Goal: Information Seeking & Learning: Learn about a topic

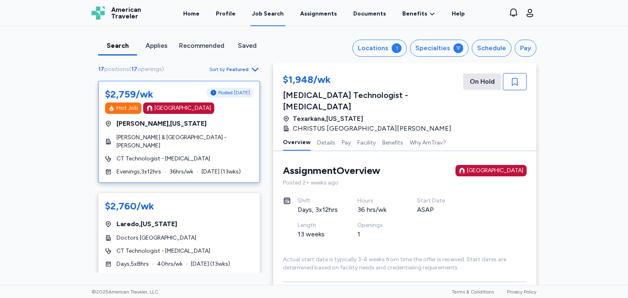
click at [171, 119] on div "[PERSON_NAME] , [US_STATE]" at bounding box center [179, 124] width 148 height 10
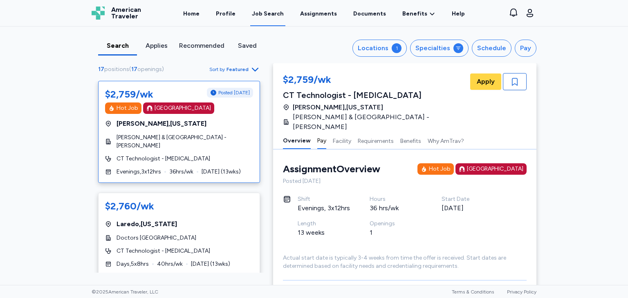
click at [317, 132] on button "Pay" at bounding box center [321, 140] width 9 height 17
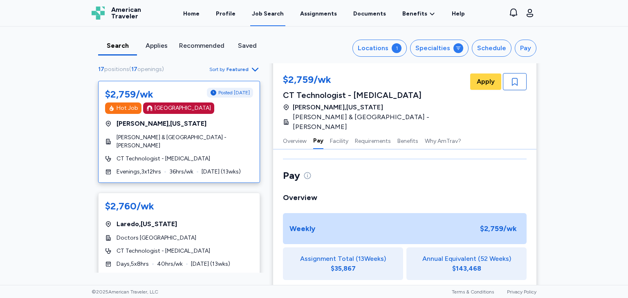
scroll to position [128, 0]
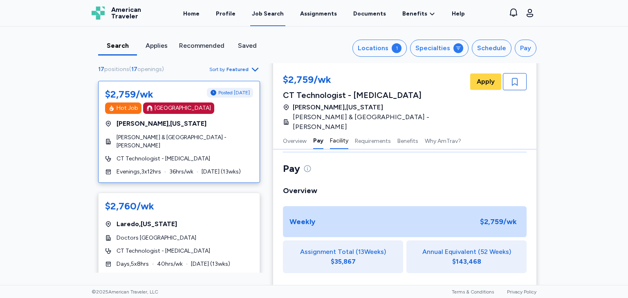
click at [330, 132] on button "Facility" at bounding box center [339, 140] width 18 height 17
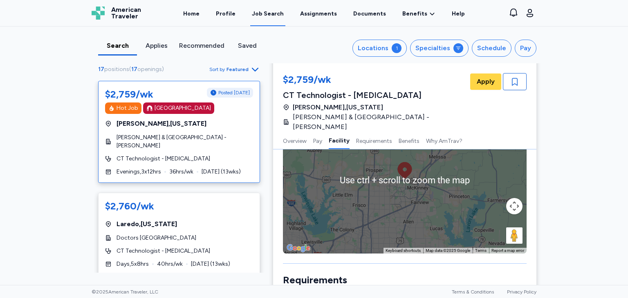
scroll to position [492, 0]
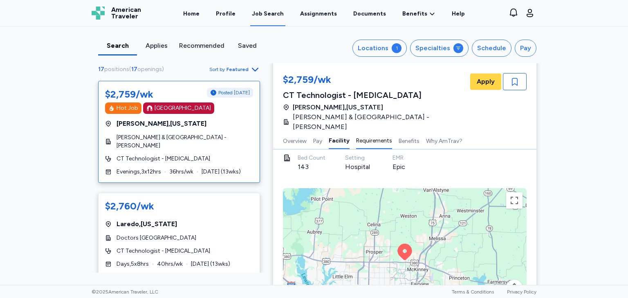
click at [366, 133] on button "Requirements" at bounding box center [374, 140] width 36 height 17
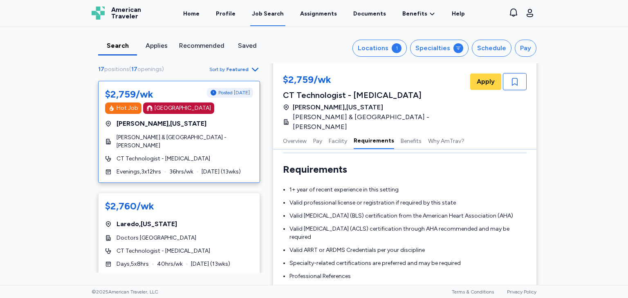
scroll to position [685, 0]
click at [403, 132] on button "Benefits" at bounding box center [411, 140] width 21 height 17
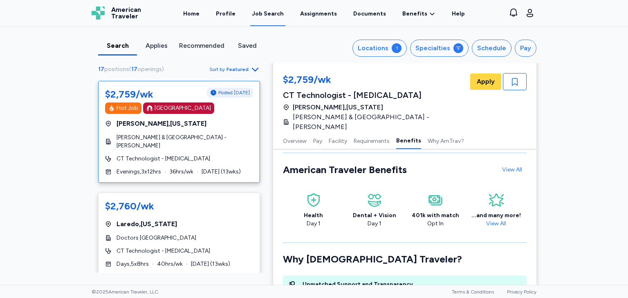
scroll to position [836, 0]
drag, startPoint x: 445, startPoint y: 134, endPoint x: 445, endPoint y: 141, distance: 7.0
click at [445, 135] on button "Why AmTrav?" at bounding box center [445, 140] width 36 height 17
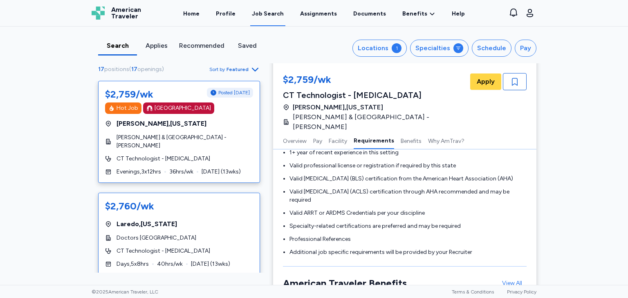
scroll to position [558, 0]
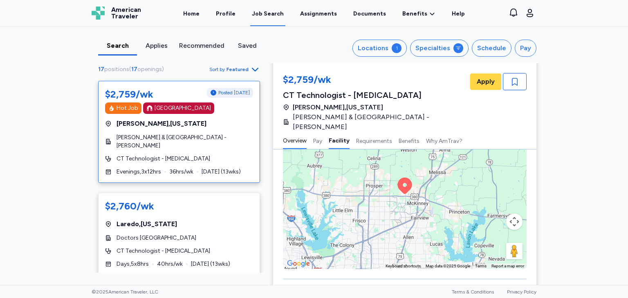
click at [300, 134] on button "Overview" at bounding box center [295, 140] width 24 height 17
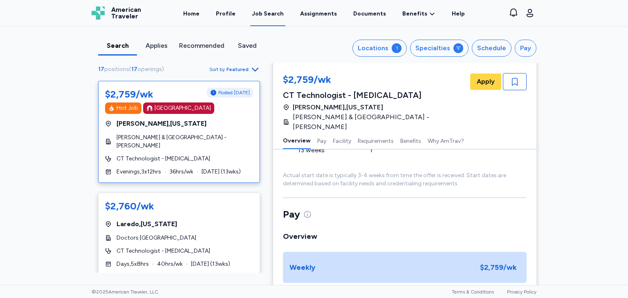
scroll to position [0, 0]
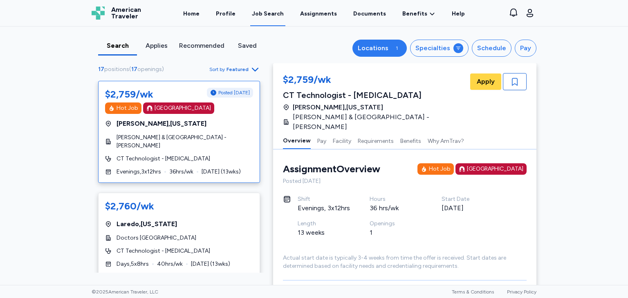
click at [385, 49] on div "Locations" at bounding box center [373, 48] width 31 height 10
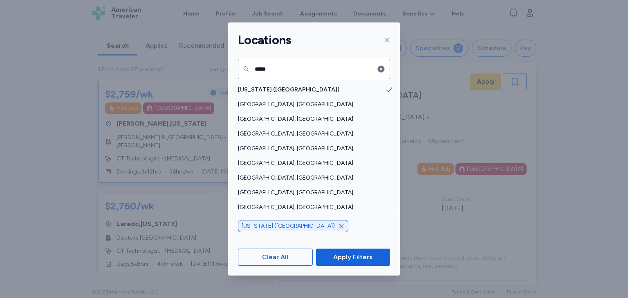
click at [386, 38] on icon at bounding box center [386, 40] width 7 height 7
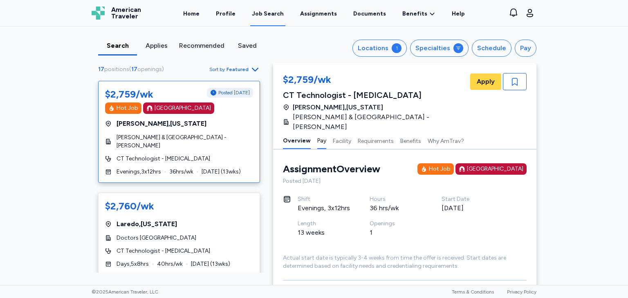
click at [317, 136] on button "Pay" at bounding box center [321, 140] width 9 height 17
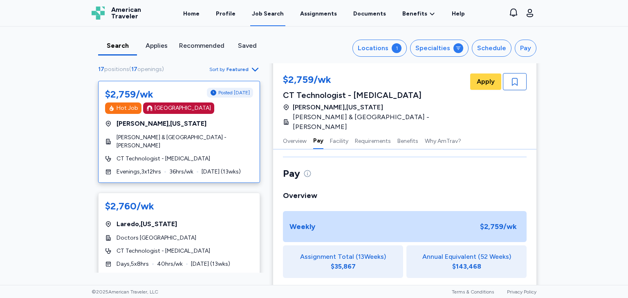
scroll to position [128, 0]
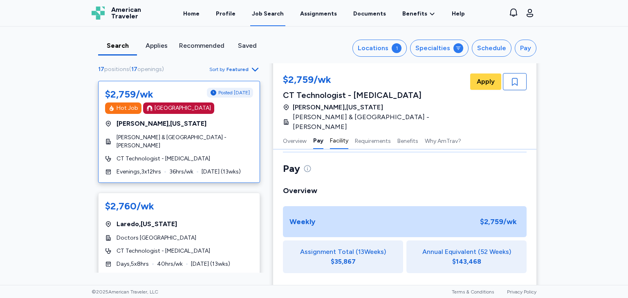
click at [331, 134] on button "Facility" at bounding box center [339, 140] width 18 height 17
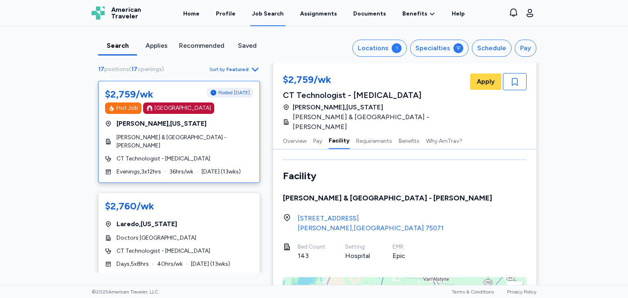
scroll to position [410, 0]
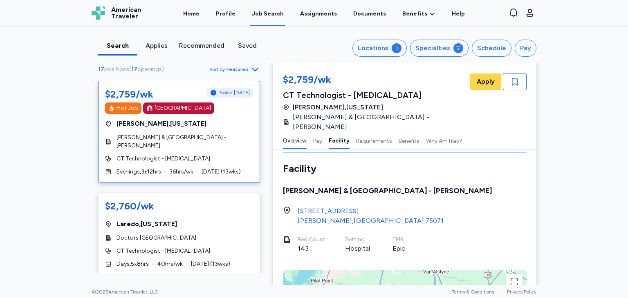
click at [289, 132] on button "Overview" at bounding box center [295, 140] width 24 height 17
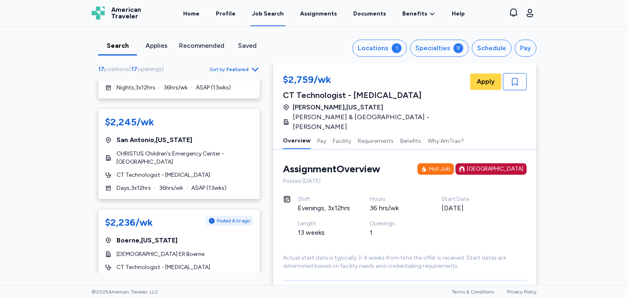
scroll to position [531, 0]
